Goal: Navigation & Orientation: Understand site structure

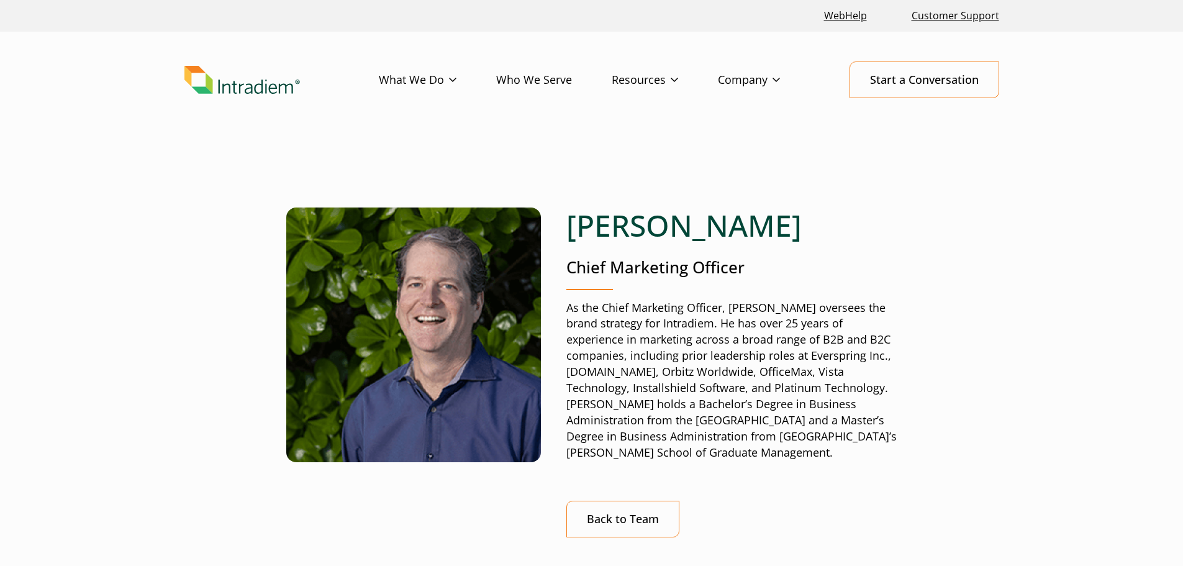
scroll to position [62, 0]
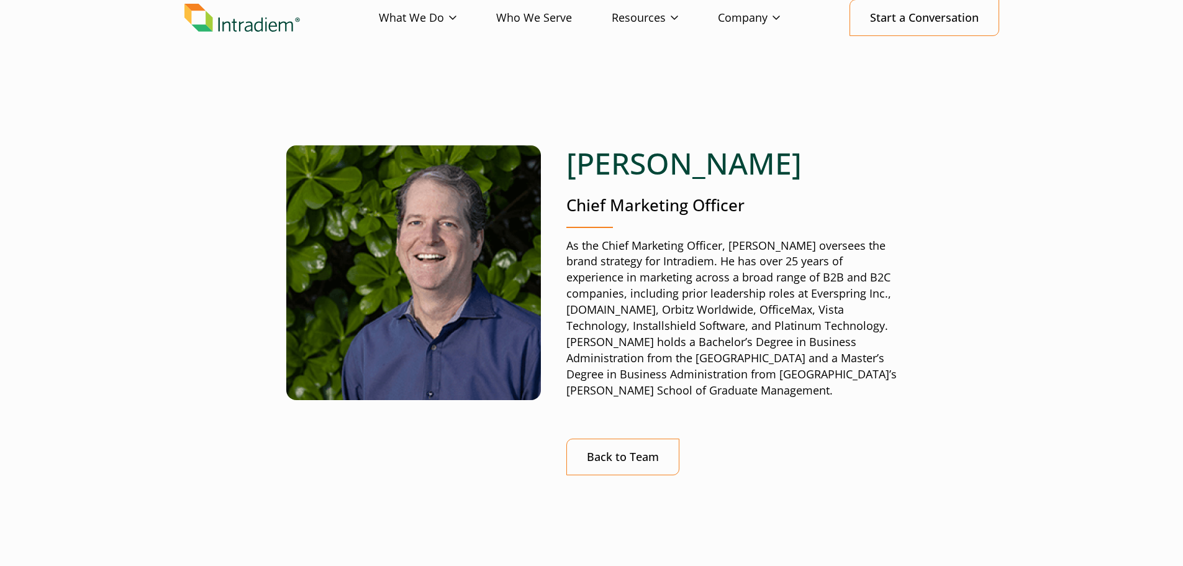
click at [226, 19] on img "Link to homepage of Intradiem" at bounding box center [241, 18] width 115 height 29
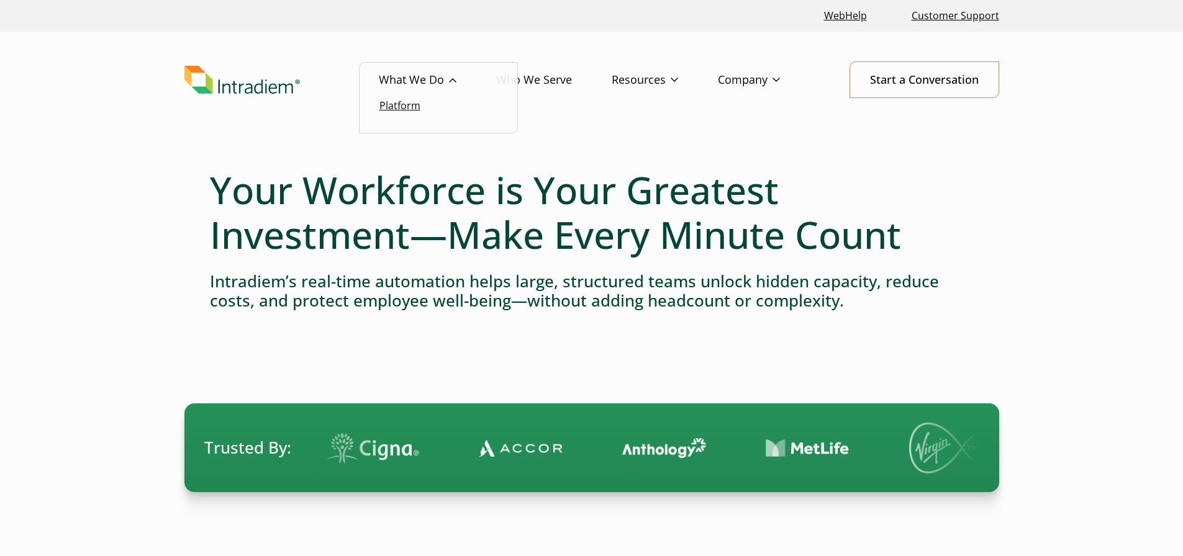
click at [403, 111] on link "Platform" at bounding box center [399, 106] width 41 height 14
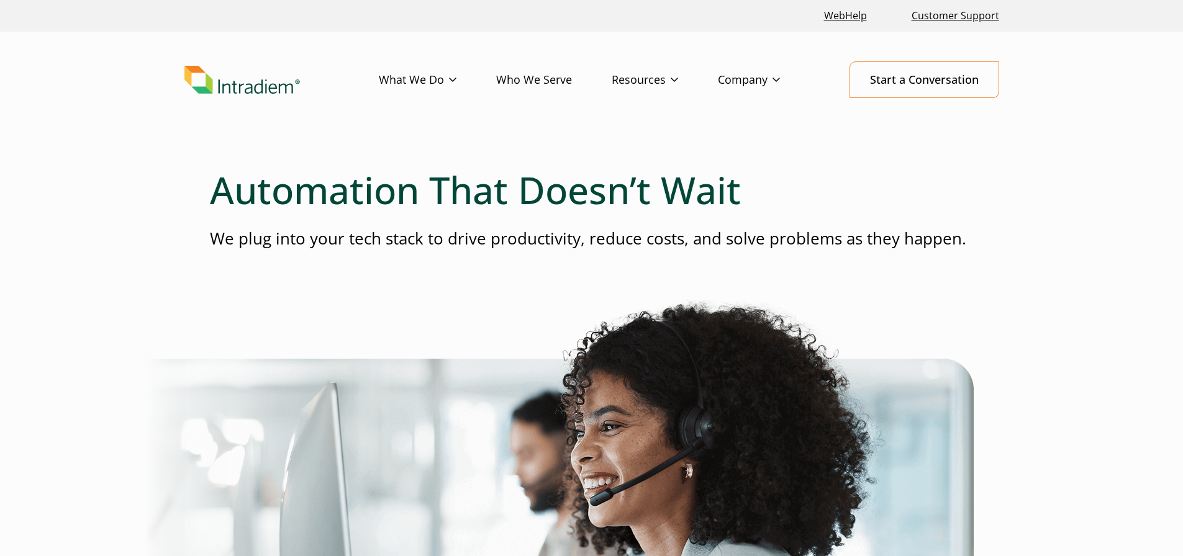
drag, startPoint x: 589, startPoint y: 433, endPoint x: 502, endPoint y: 68, distance: 375.2
click at [526, 78] on link "Who We Serve" at bounding box center [553, 80] width 115 height 36
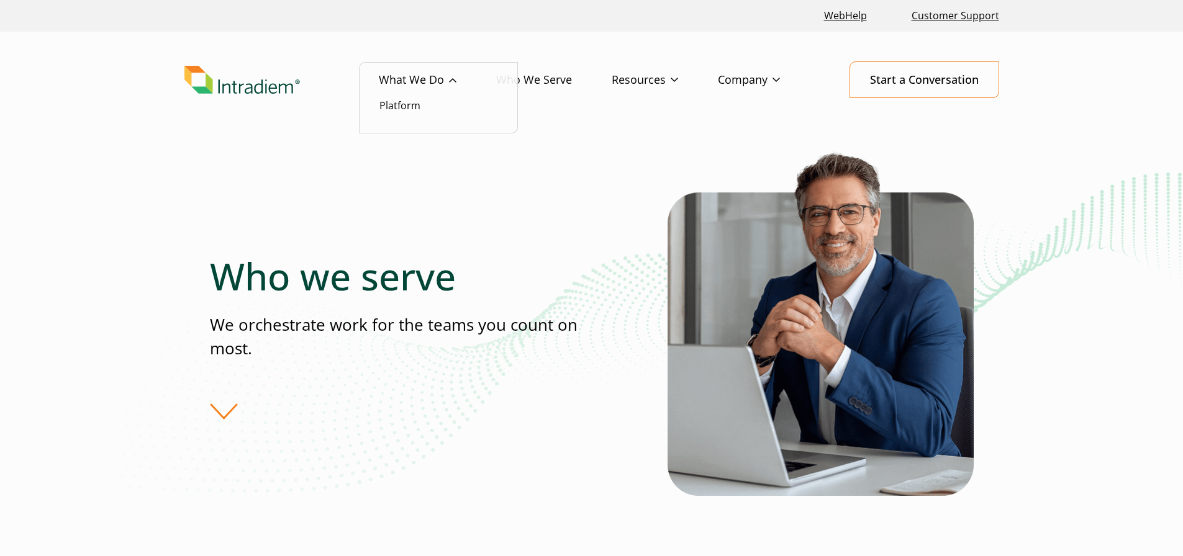
click at [385, 117] on ul "Platform" at bounding box center [438, 98] width 159 height 72
click at [402, 112] on link "Platform" at bounding box center [399, 106] width 41 height 14
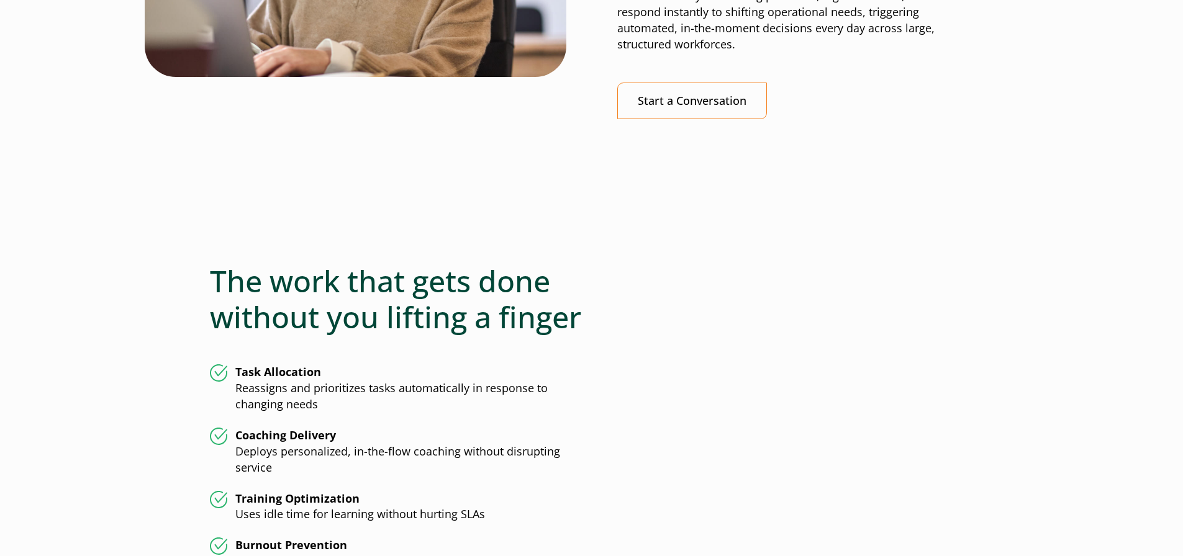
scroll to position [3089, 0]
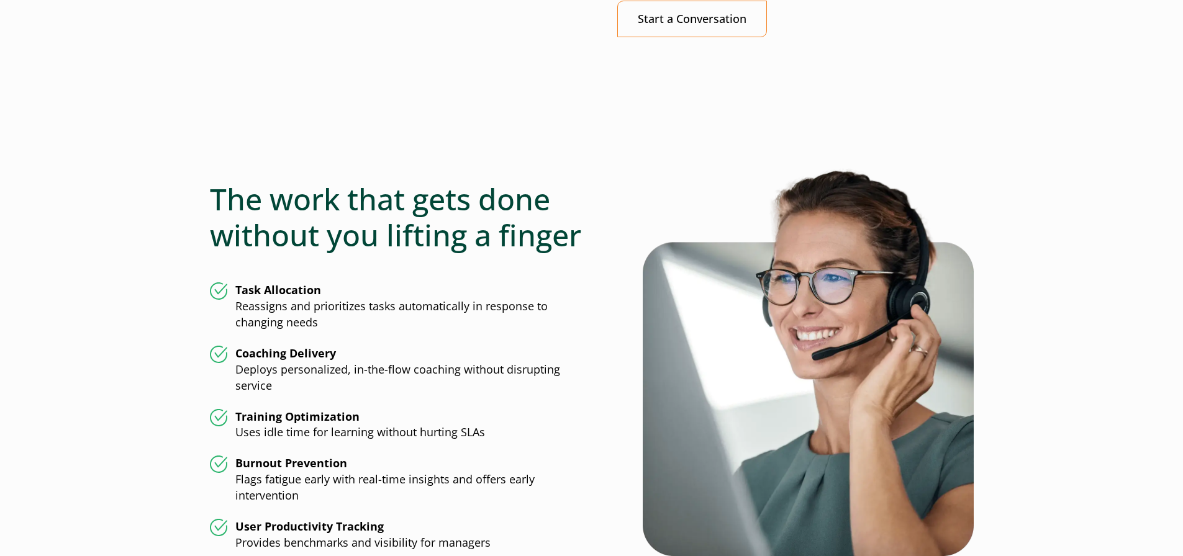
drag, startPoint x: 423, startPoint y: 345, endPoint x: 431, endPoint y: 186, distance: 159.7
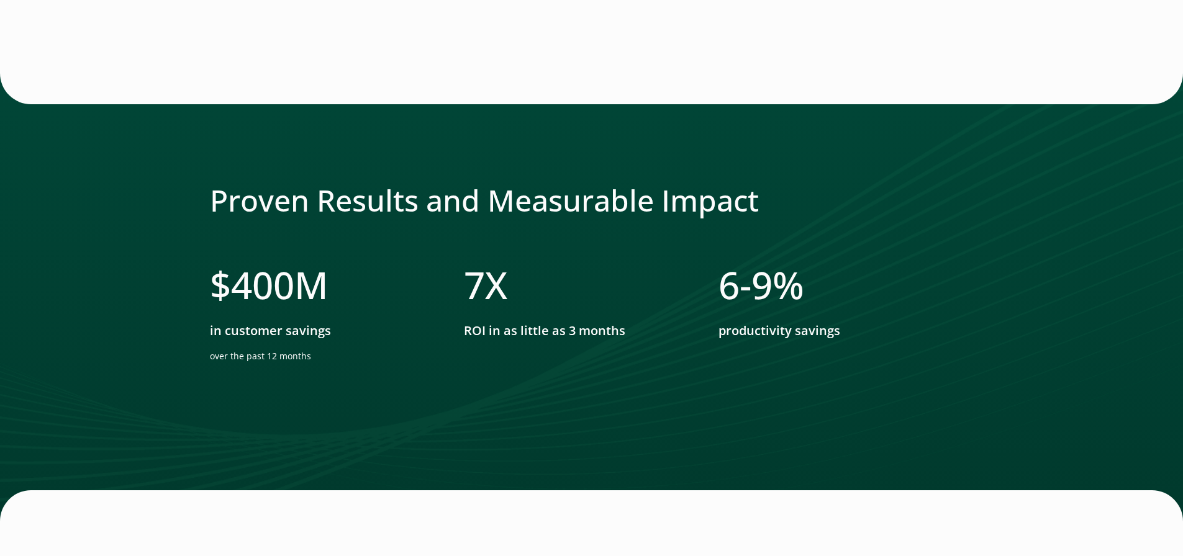
scroll to position [0, 0]
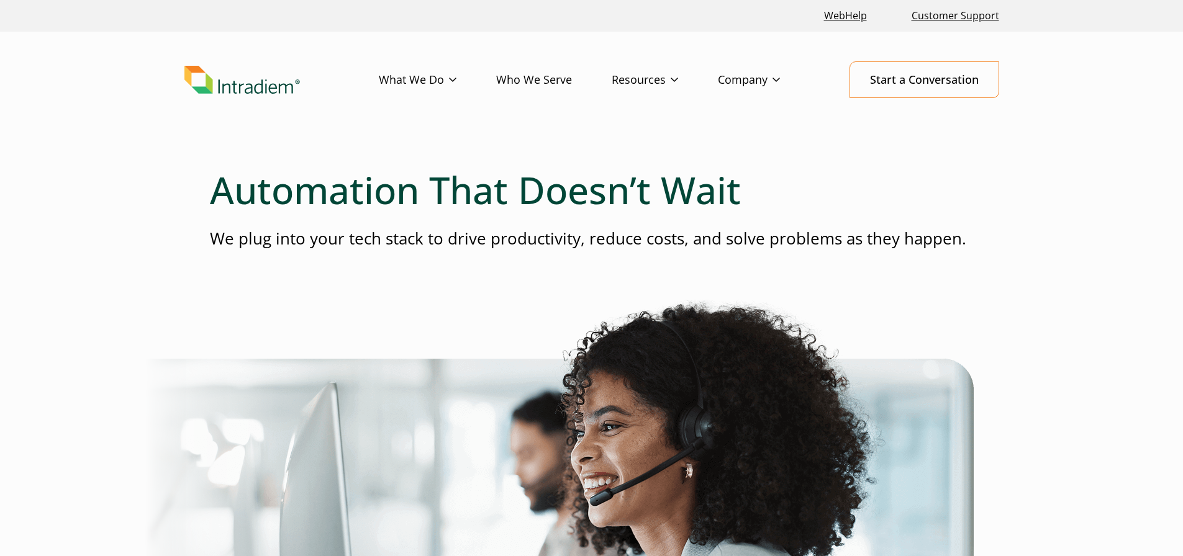
drag, startPoint x: 425, startPoint y: 312, endPoint x: 302, endPoint y: -75, distance: 405.8
click at [404, 111] on link "Platform" at bounding box center [399, 106] width 41 height 14
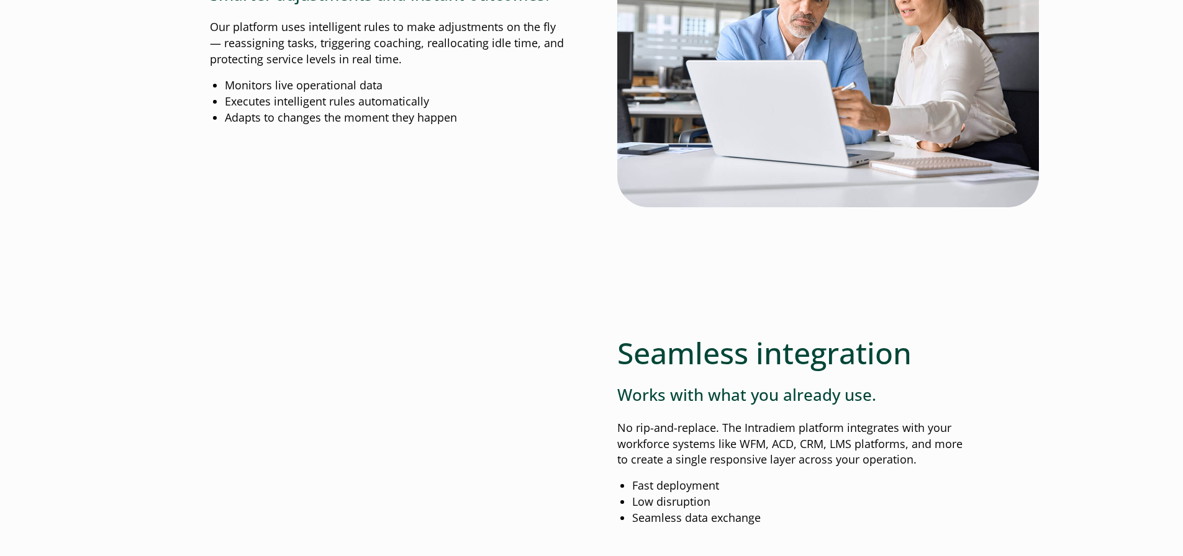
scroll to position [1366, 0]
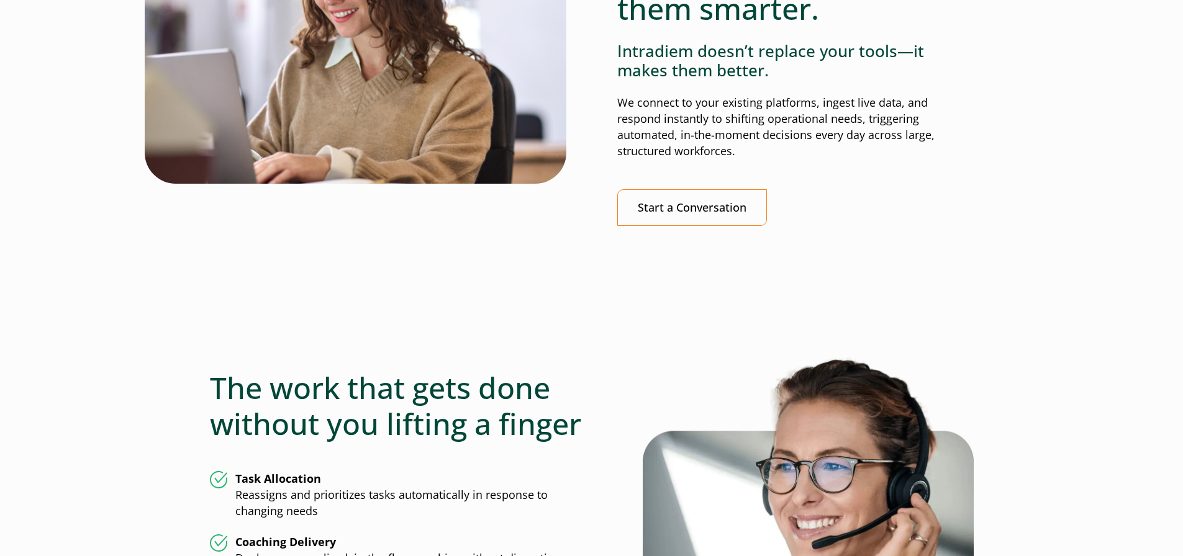
drag, startPoint x: 745, startPoint y: 119, endPoint x: 743, endPoint y: 250, distance: 131.6
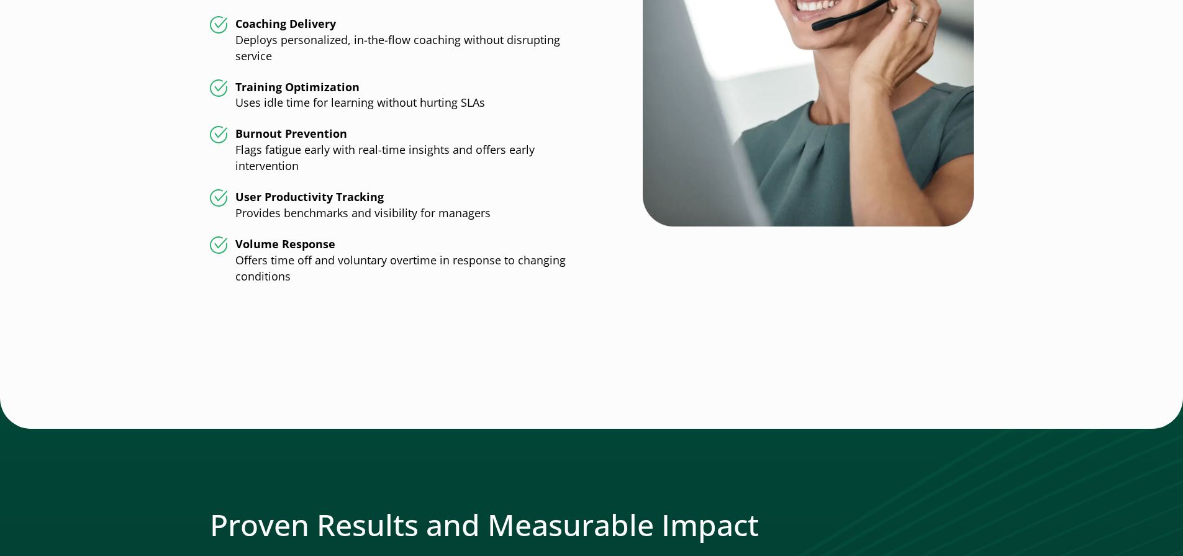
drag, startPoint x: 743, startPoint y: 250, endPoint x: 692, endPoint y: 370, distance: 130.2
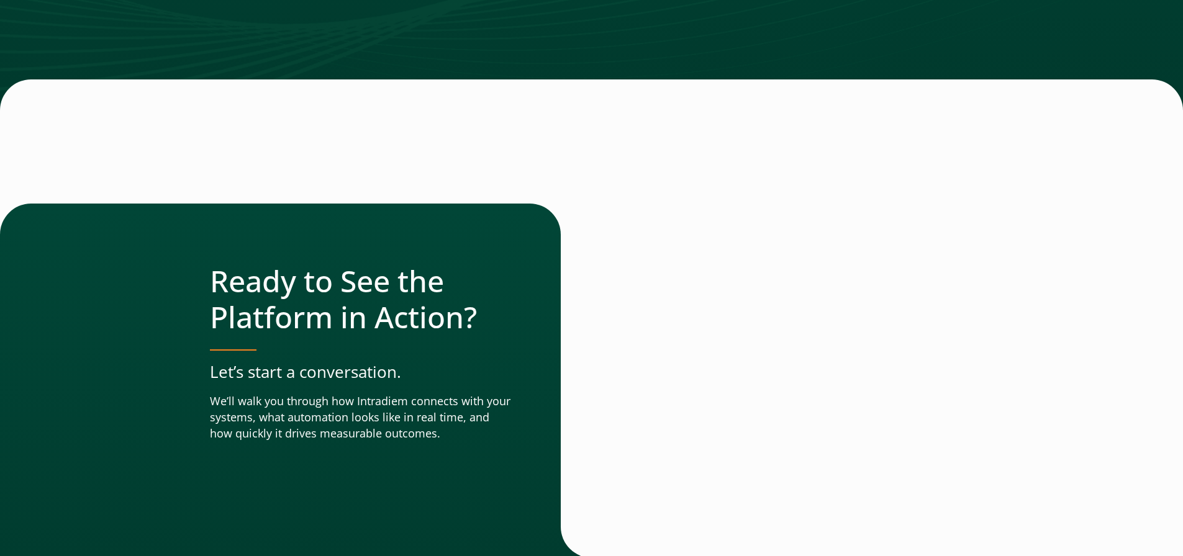
scroll to position [4361, 0]
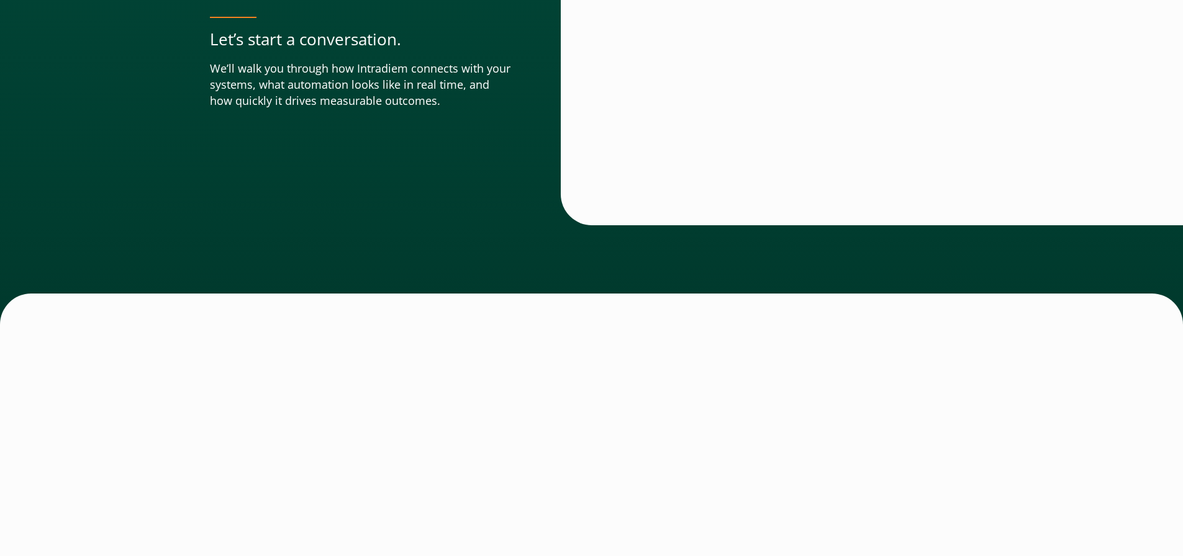
drag, startPoint x: 684, startPoint y: 318, endPoint x: 672, endPoint y: 395, distance: 78.6
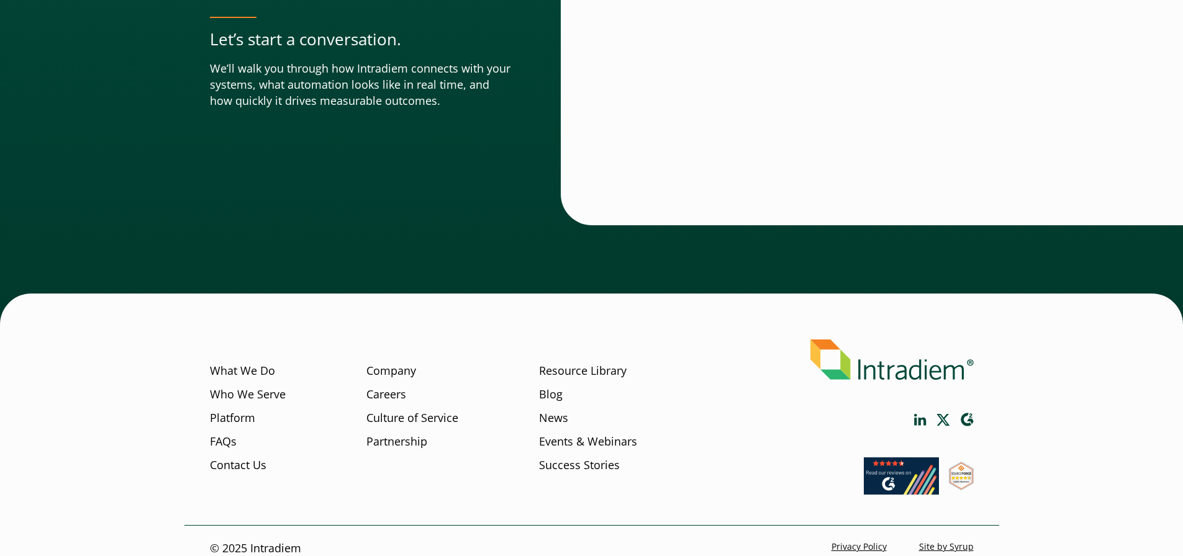
scroll to position [4361, 5]
drag, startPoint x: 672, startPoint y: 392, endPoint x: 703, endPoint y: 487, distance: 100.5
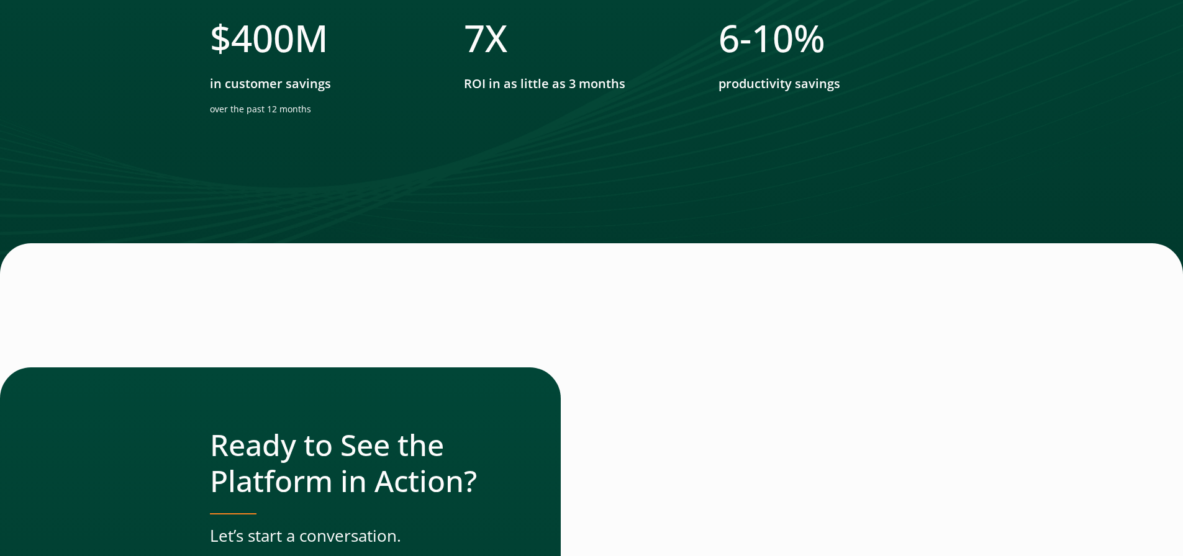
scroll to position [3734, 5]
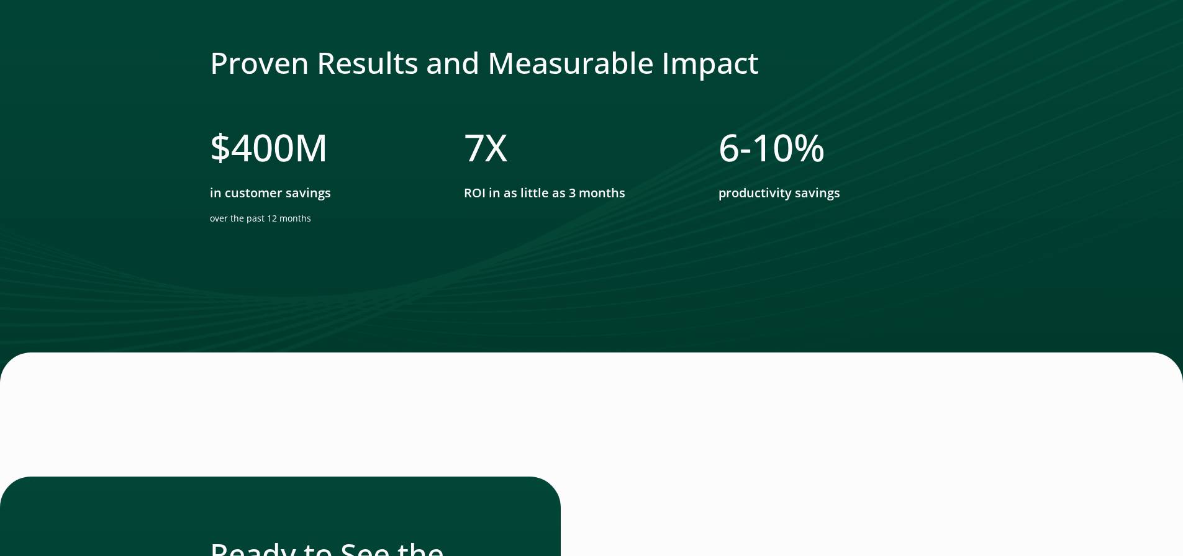
drag, startPoint x: 700, startPoint y: 287, endPoint x: 798, endPoint y: 223, distance: 117.6
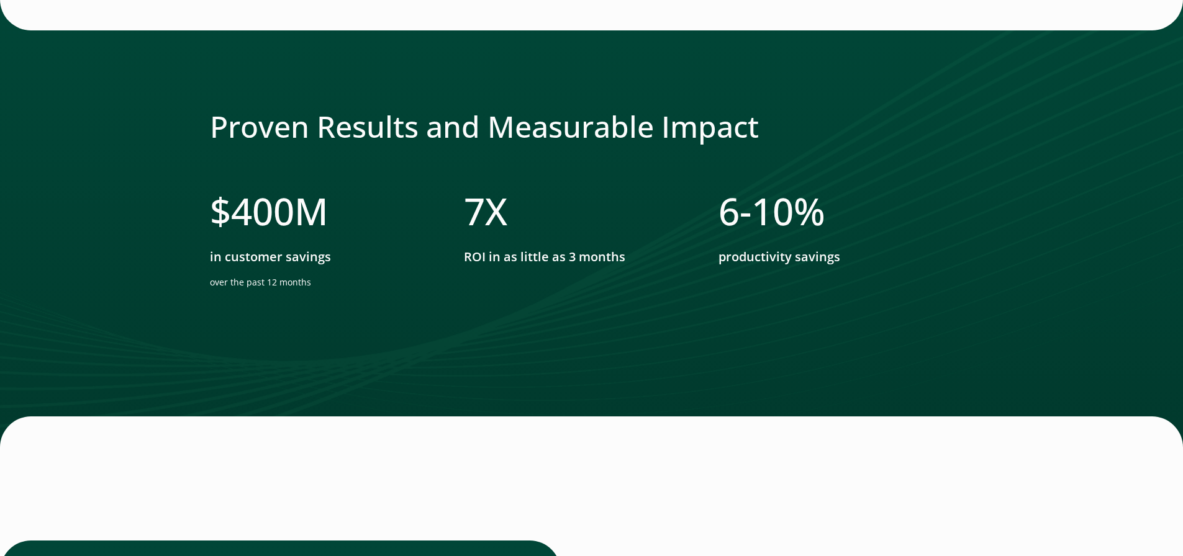
drag, startPoint x: 798, startPoint y: 223, endPoint x: 146, endPoint y: 177, distance: 654.1
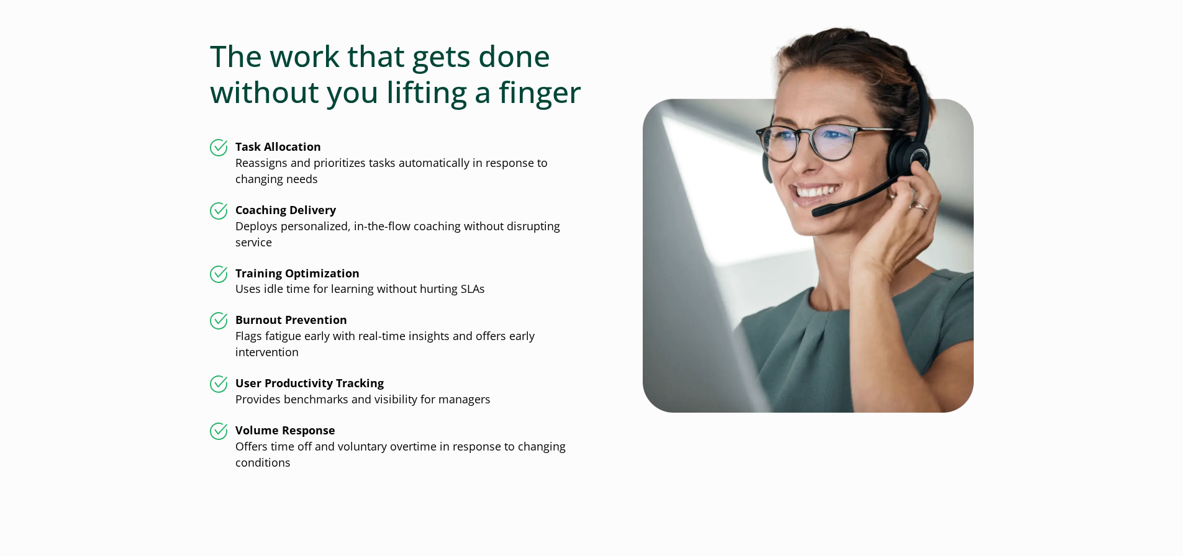
scroll to position [612, 0]
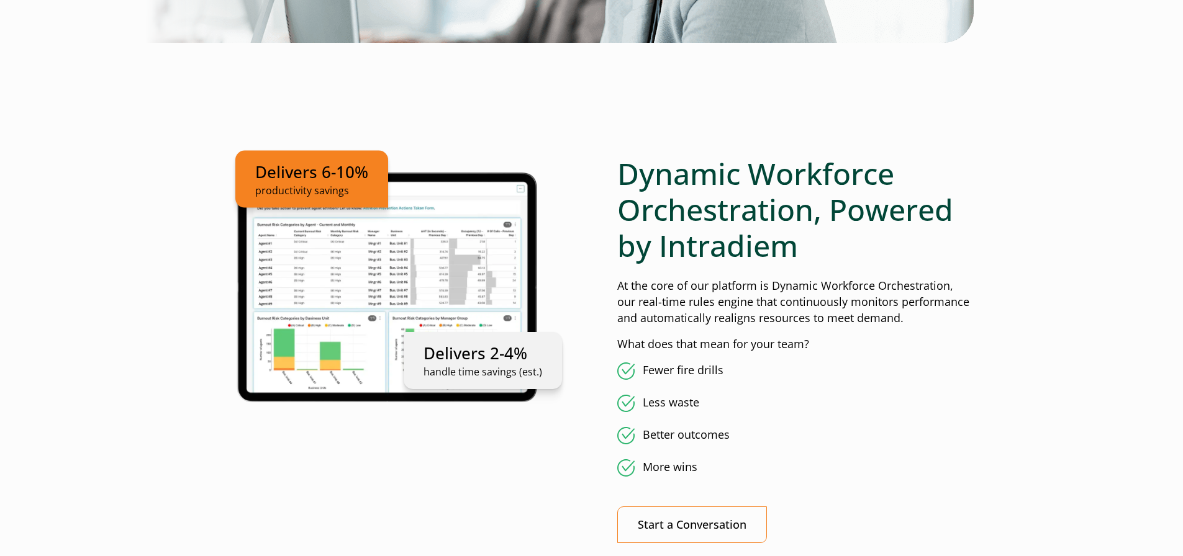
drag, startPoint x: 695, startPoint y: 350, endPoint x: 665, endPoint y: 55, distance: 296.5
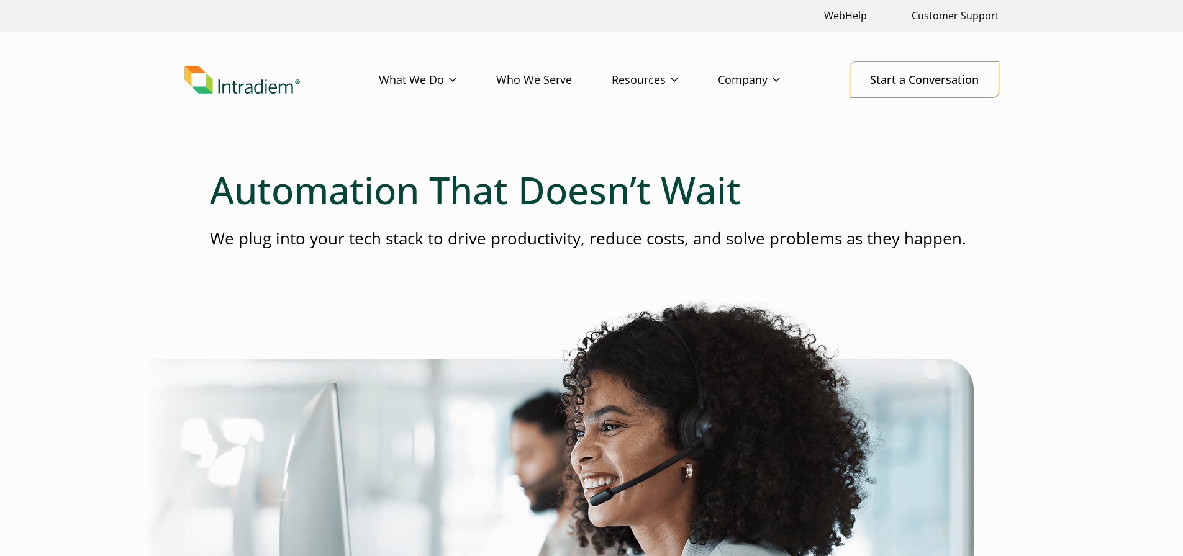
drag, startPoint x: 456, startPoint y: 415, endPoint x: 412, endPoint y: -3, distance: 420.2
